Goal: Task Accomplishment & Management: Complete application form

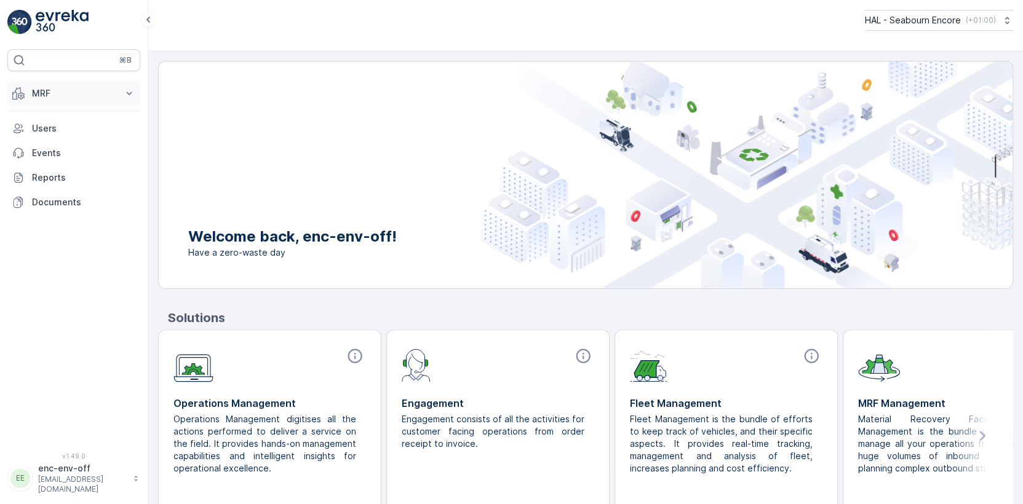
click at [38, 95] on p "MRF" at bounding box center [74, 93] width 84 height 12
click at [41, 130] on p "Offloads" at bounding box center [49, 131] width 36 height 12
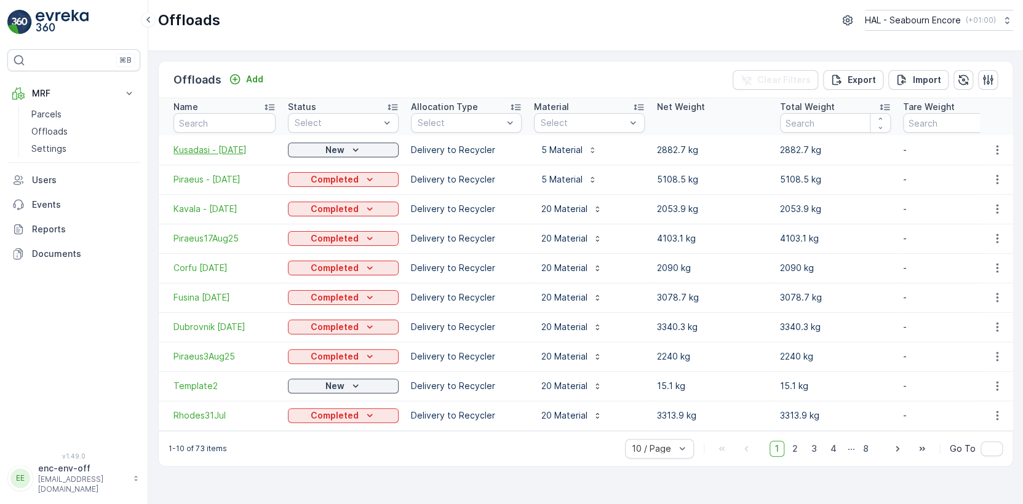
click at [231, 149] on span "Kusadasi - [DATE]" at bounding box center [224, 150] width 102 height 12
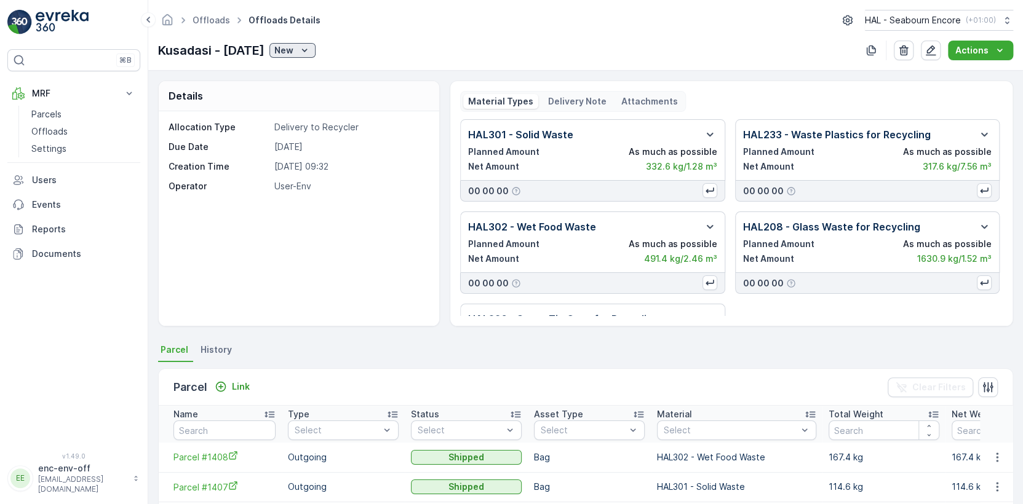
click at [293, 49] on p "New" at bounding box center [283, 50] width 19 height 12
click at [313, 86] on span "Completed" at bounding box center [321, 86] width 46 height 12
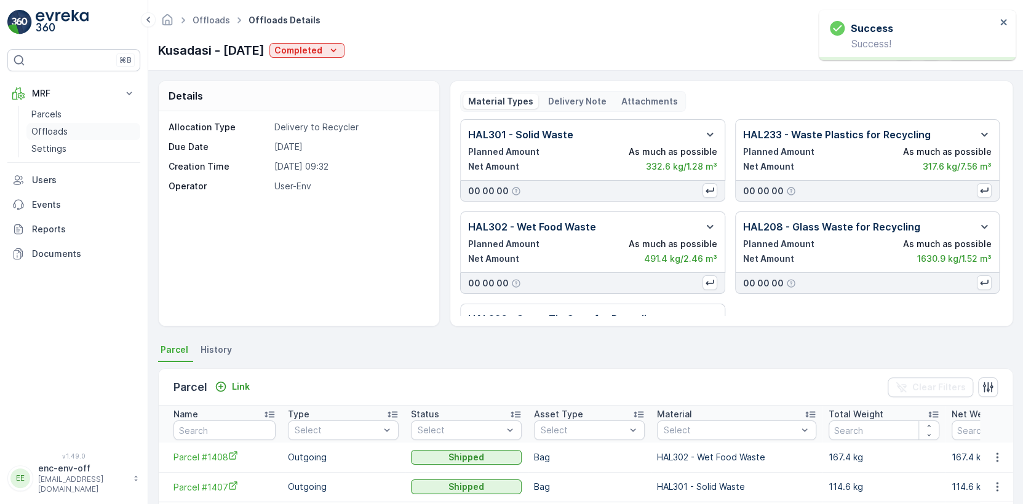
click at [59, 130] on p "Offloads" at bounding box center [49, 131] width 36 height 12
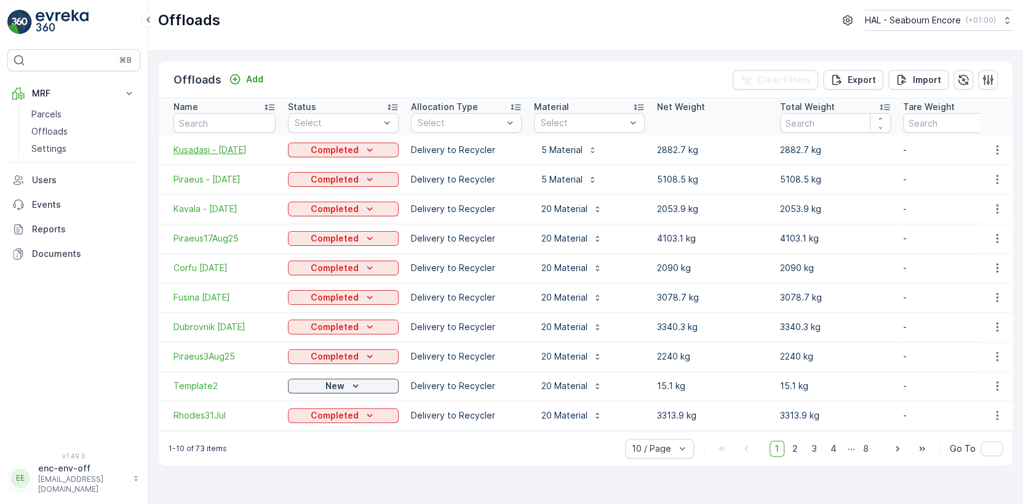
click at [207, 151] on span "Kusadasi - [DATE]" at bounding box center [224, 150] width 102 height 12
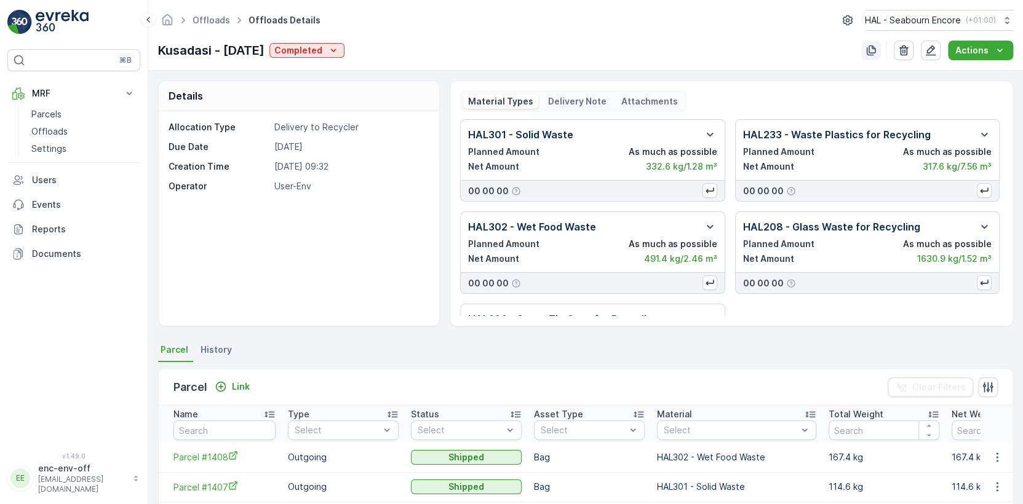
click at [873, 50] on icon "button" at bounding box center [870, 50] width 12 height 12
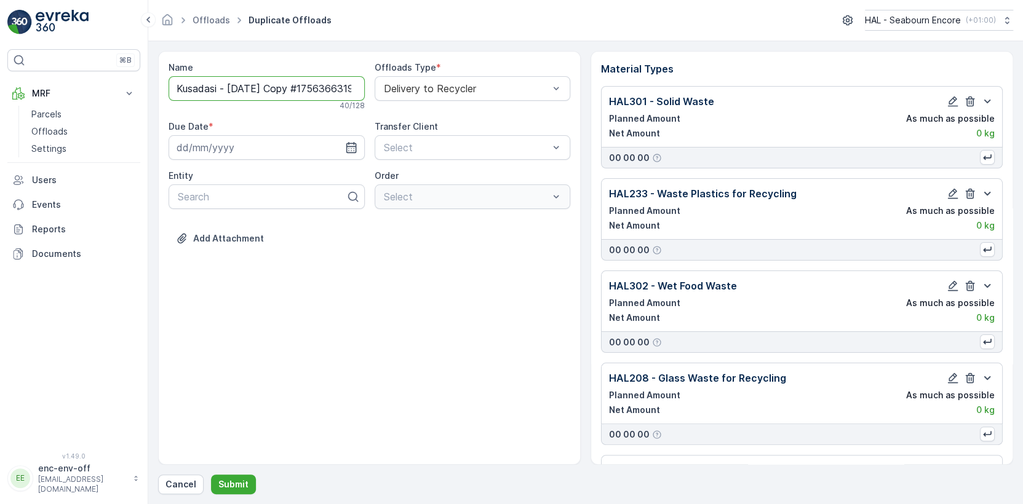
drag, startPoint x: 176, startPoint y: 88, endPoint x: 218, endPoint y: 87, distance: 41.2
click at [218, 87] on input "Kusadasi - [DATE] Copy #1756366319072" at bounding box center [266, 88] width 196 height 25
click at [231, 87] on input "Piraeus - [DATE] Copy #1756366319072" at bounding box center [266, 88] width 196 height 25
click at [265, 85] on input "Piraeus - [DATE] Copy #1756366319072" at bounding box center [266, 88] width 196 height 25
type input "Piraeus - [DATE]"
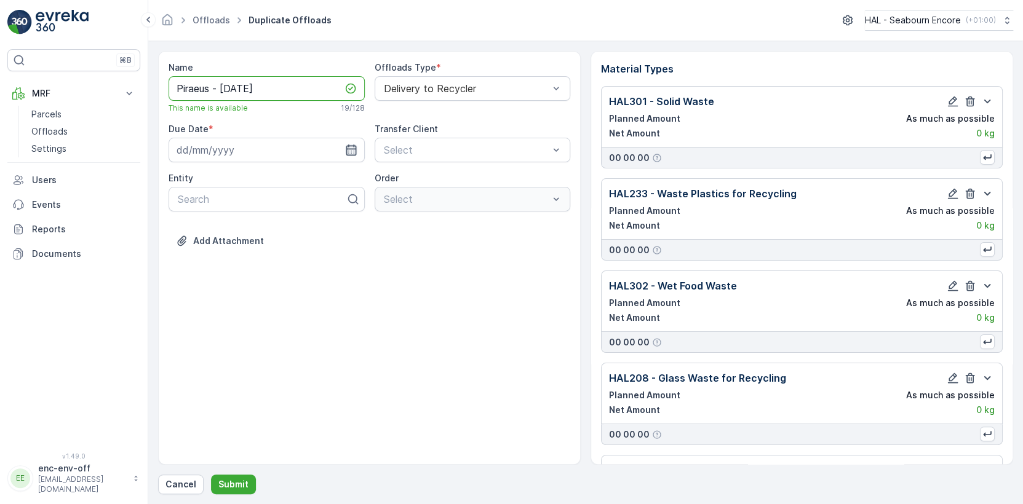
click at [353, 151] on icon "button" at bounding box center [351, 150] width 12 height 12
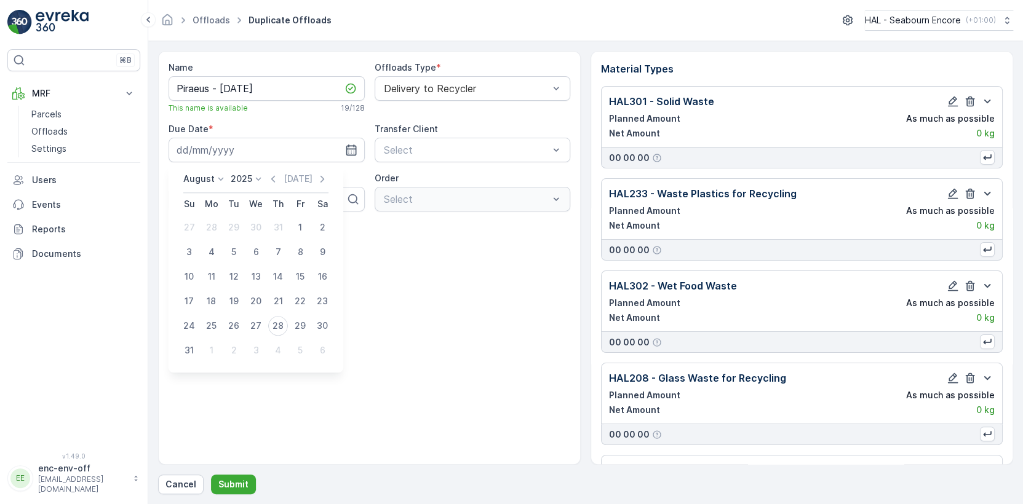
click at [188, 350] on div "31" at bounding box center [190, 351] width 20 height 20
type input "[DATE]"
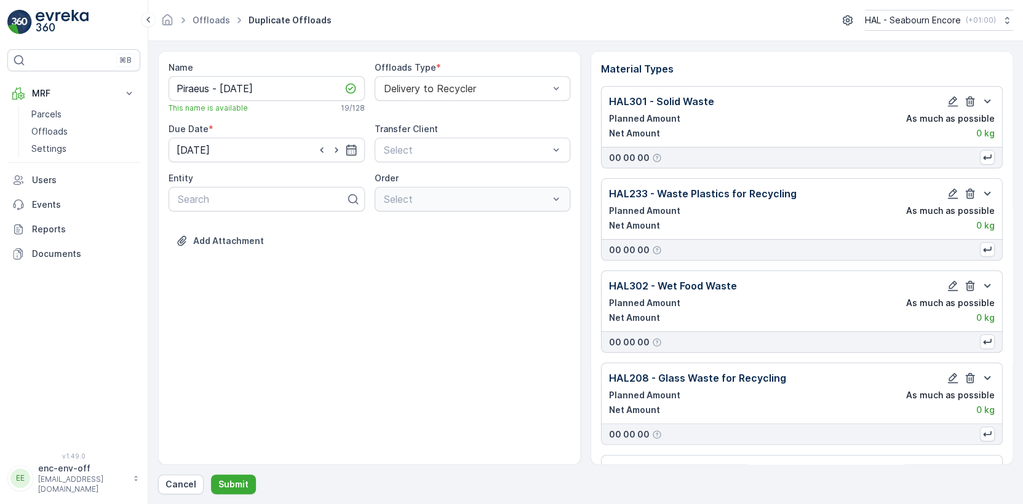
click at [337, 303] on div "Name [PERSON_NAME] - [DATE] This name is available 19 / 128 Offloads Type * Del…" at bounding box center [369, 258] width 422 height 414
click at [968, 195] on icon "button" at bounding box center [969, 194] width 12 height 12
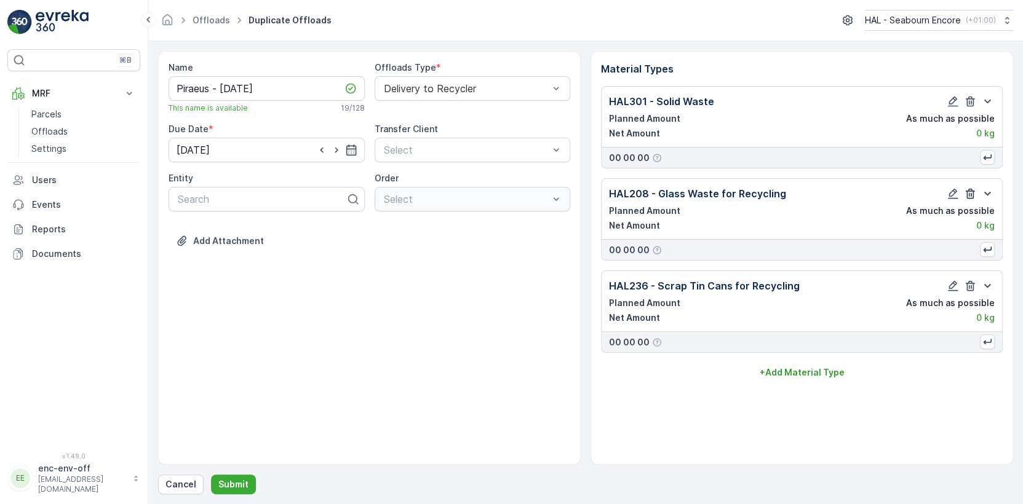
click at [968, 195] on icon "button" at bounding box center [969, 194] width 9 height 10
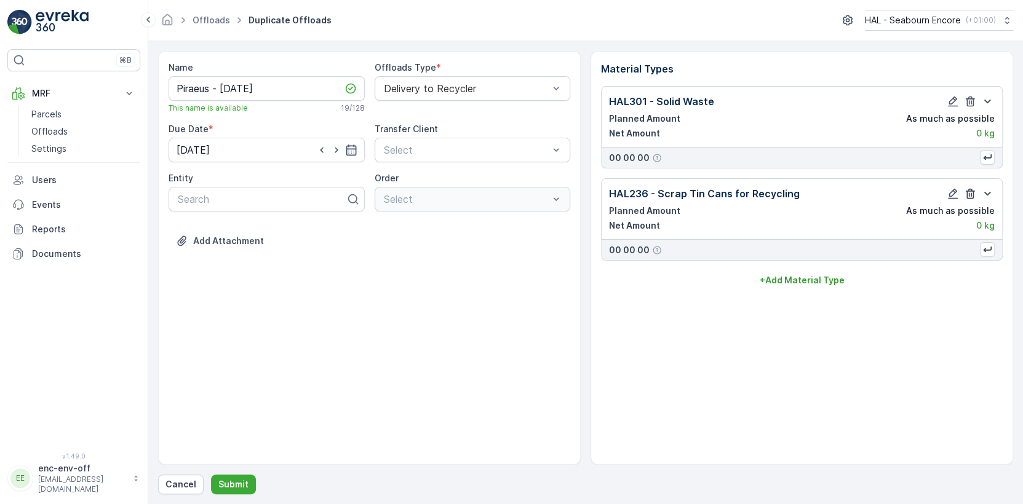
click at [968, 195] on icon "button" at bounding box center [969, 194] width 9 height 10
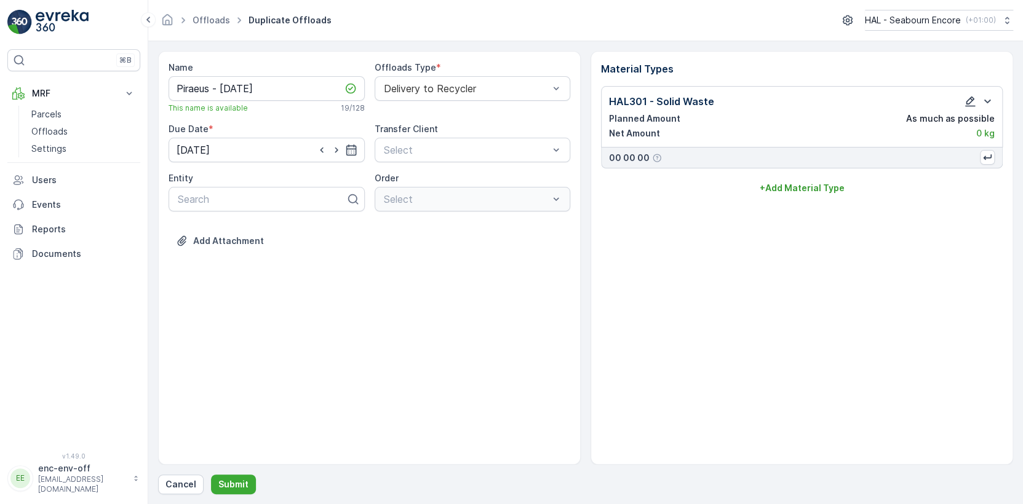
click at [969, 103] on icon "button" at bounding box center [969, 101] width 12 height 12
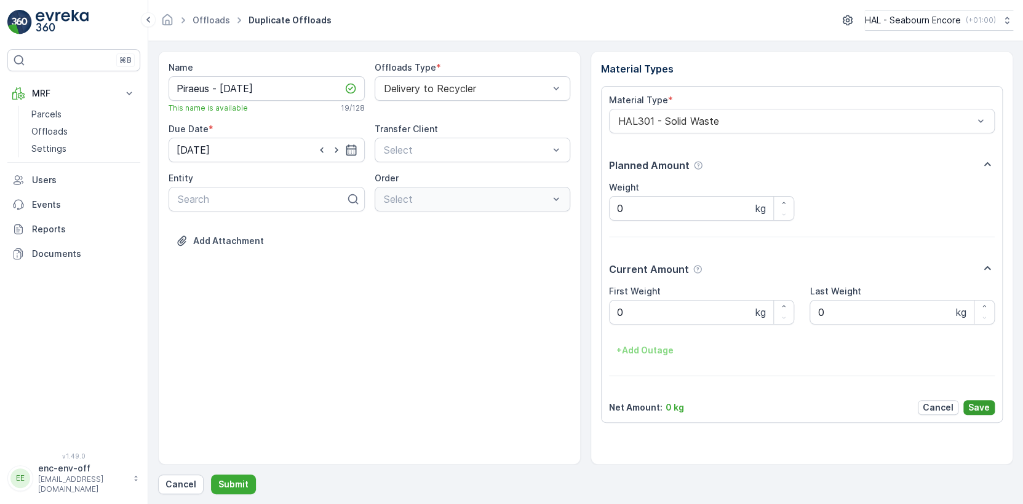
click at [977, 407] on p "Save" at bounding box center [979, 408] width 22 height 12
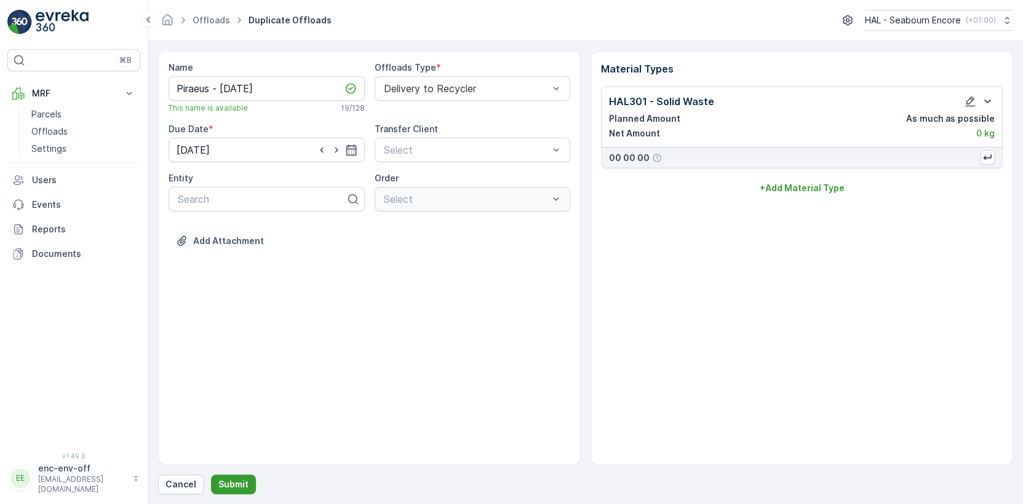
click at [242, 486] on p "Submit" at bounding box center [233, 484] width 30 height 12
